Goal: Check status: Check status

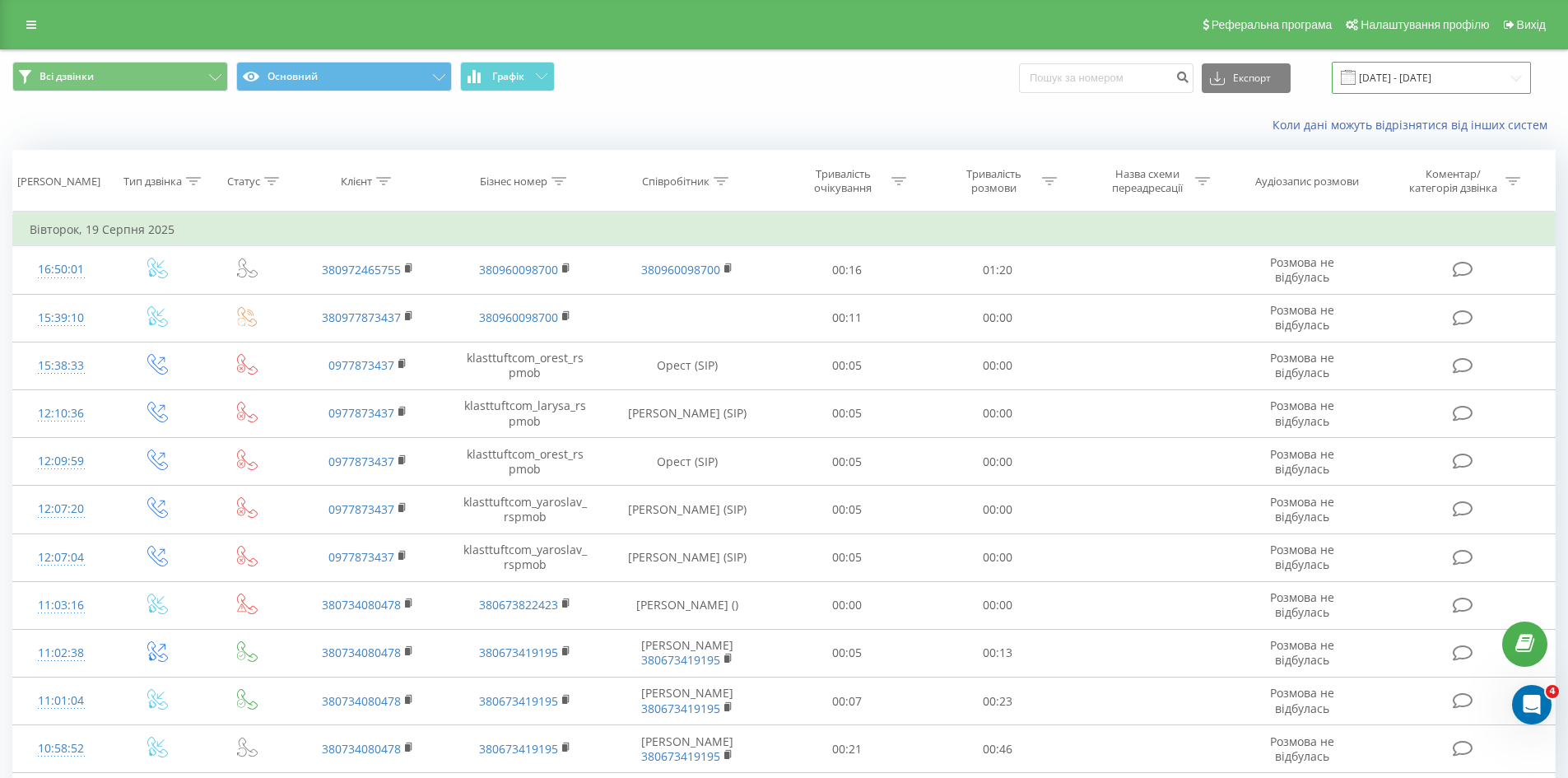
click at [1481, 68] on input "[DATE] - [DATE]" at bounding box center [1431, 78] width 199 height 32
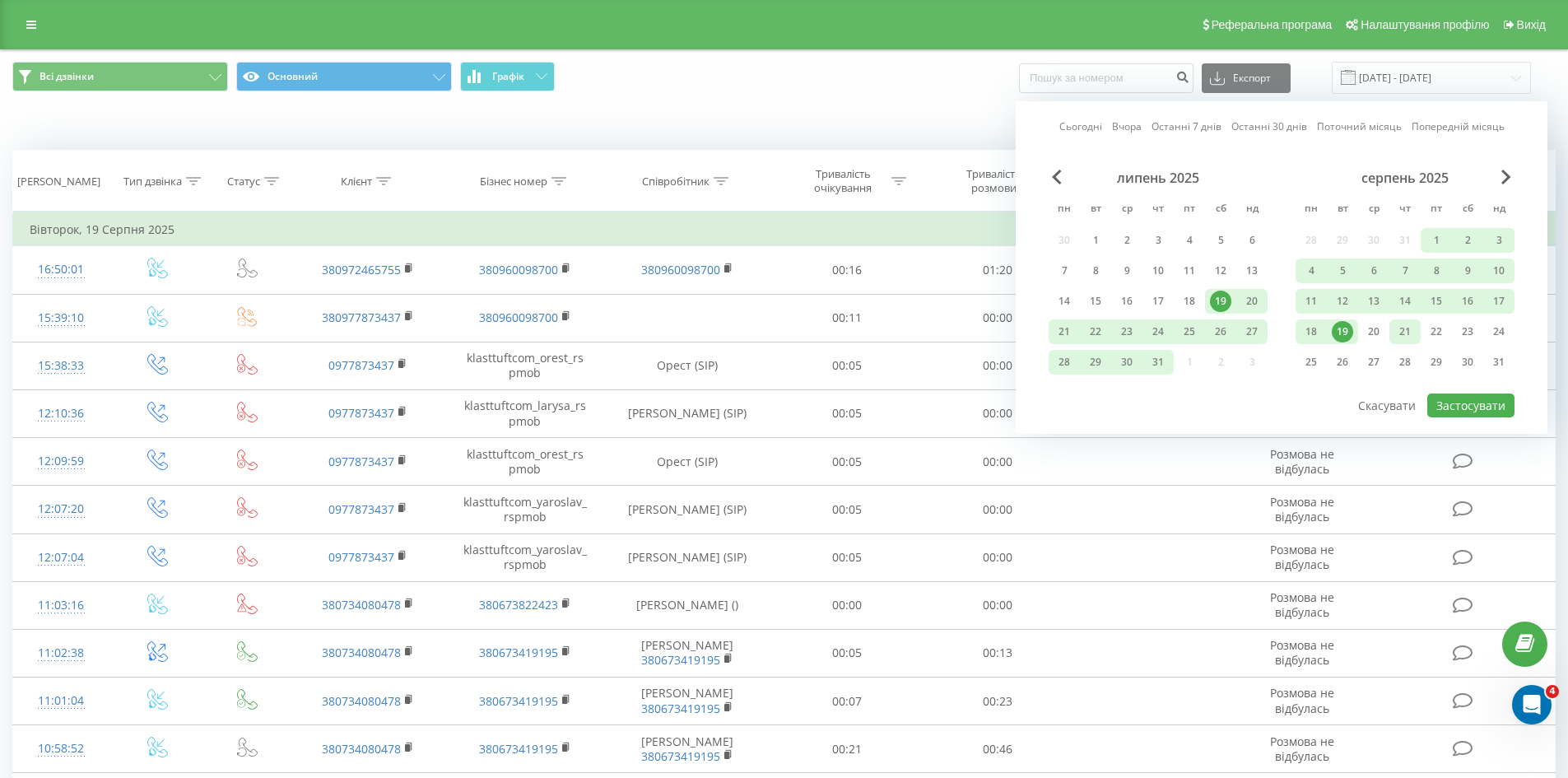
click at [1405, 339] on div "21" at bounding box center [1404, 331] width 21 height 21
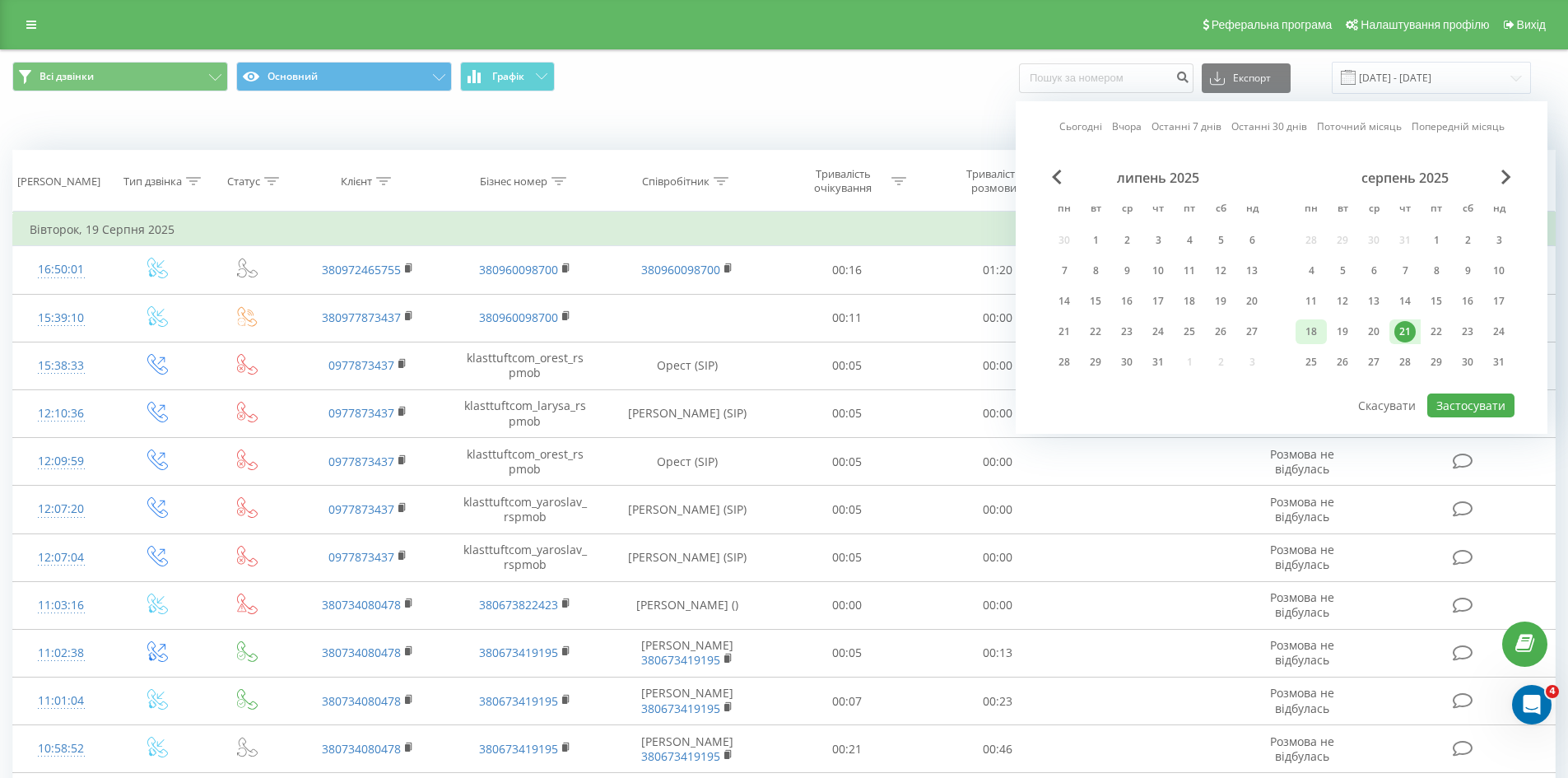
click at [1316, 333] on div "18" at bounding box center [1310, 331] width 21 height 21
click at [1473, 405] on button "Застосувати" at bounding box center [1470, 405] width 87 height 24
type input "[DATE] - [DATE]"
